Goal: Task Accomplishment & Management: Use online tool/utility

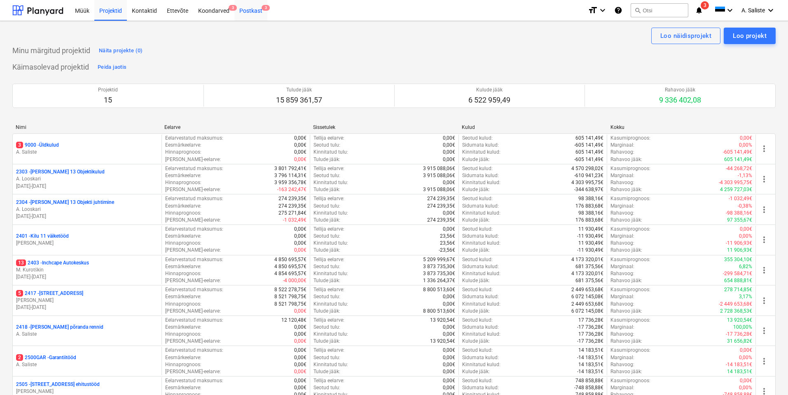
click at [248, 9] on div "Postkast 3" at bounding box center [250, 10] width 33 height 21
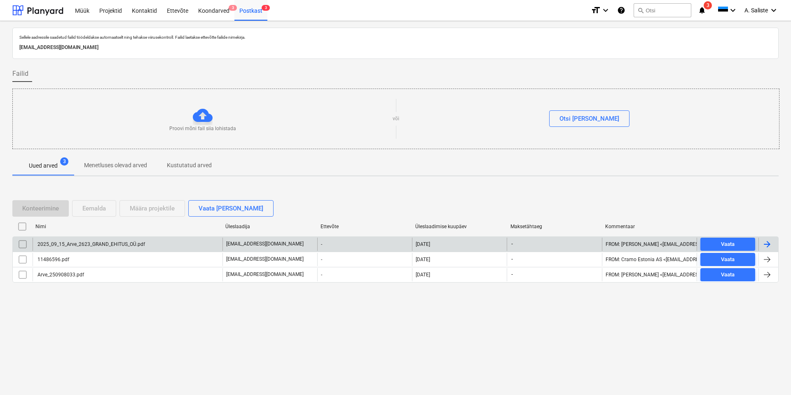
click at [125, 240] on div "2025_09_15_Arve_2623_GRAND_EHITUS_OÜ.pdf" at bounding box center [128, 244] width 190 height 13
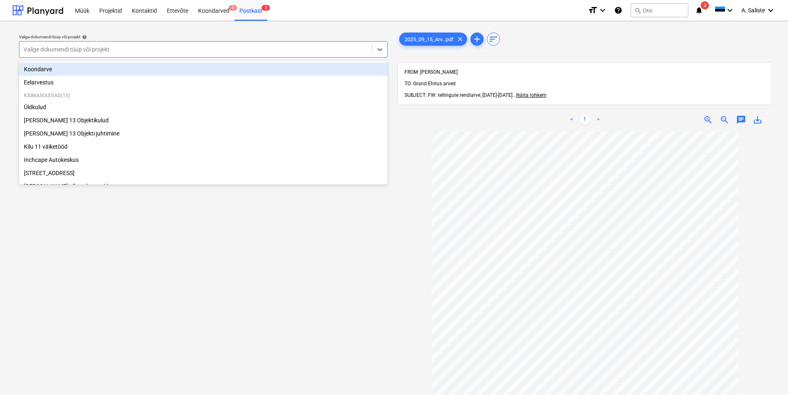
click at [231, 54] on div at bounding box center [195, 49] width 344 height 8
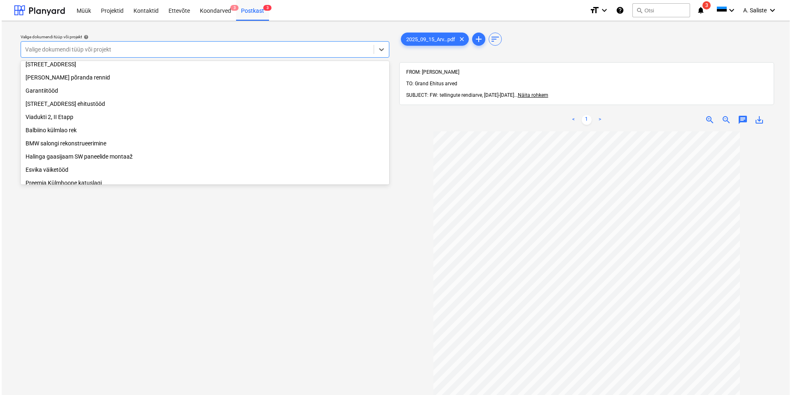
scroll to position [85, 0]
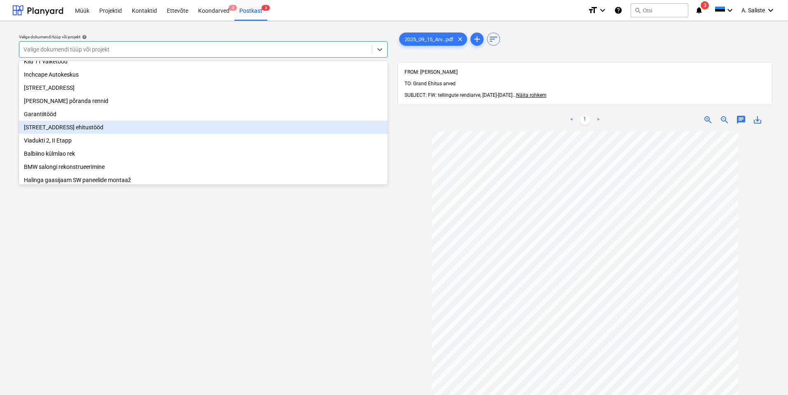
click at [63, 133] on div "[STREET_ADDRESS] ehitustööd" at bounding box center [203, 127] width 369 height 13
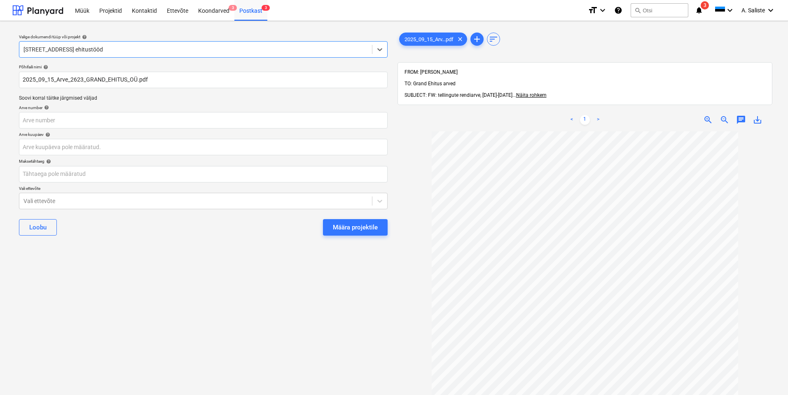
click at [364, 228] on div "Määra projektile" at bounding box center [355, 227] width 45 height 11
